Goal: Find specific page/section: Find specific page/section

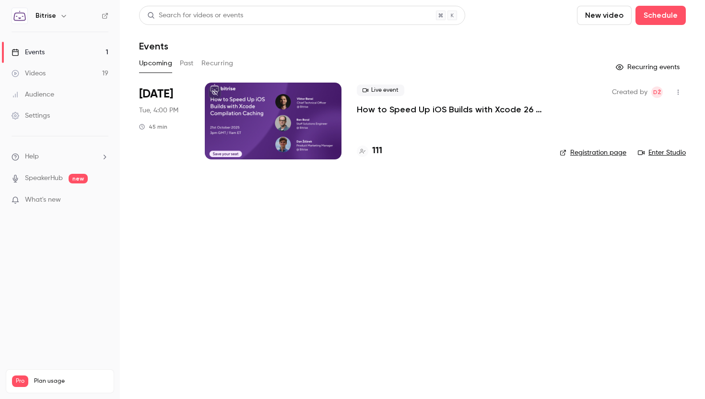
click at [381, 152] on h4 "111" at bounding box center [377, 150] width 10 height 13
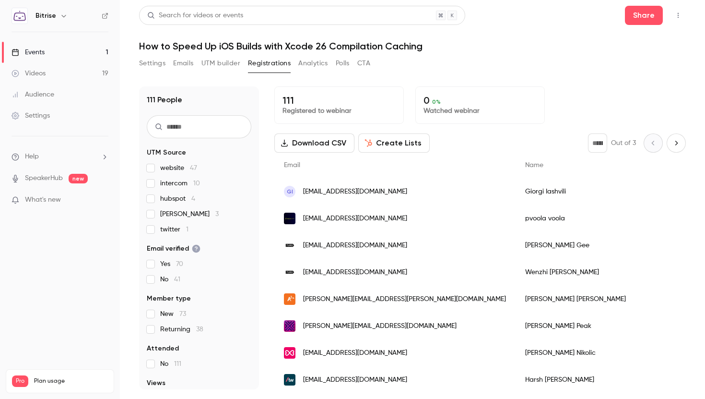
click at [178, 212] on span "[PERSON_NAME] 3" at bounding box center [189, 214] width 59 height 10
